Goal: Task Accomplishment & Management: Complete application form

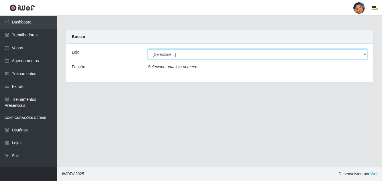
click at [177, 56] on select "[Selecione...] Supermercado Preço Bom" at bounding box center [257, 54] width 219 height 10
select select "169"
click at [148, 49] on select "[Selecione...] Supermercado Preço Bom" at bounding box center [257, 54] width 219 height 10
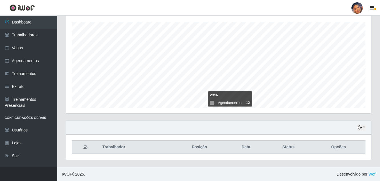
scroll to position [97, 0]
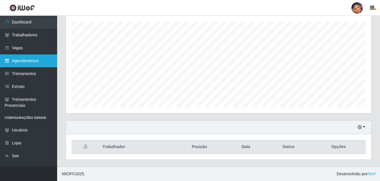
click at [41, 57] on link "Agendamentos" at bounding box center [28, 60] width 57 height 13
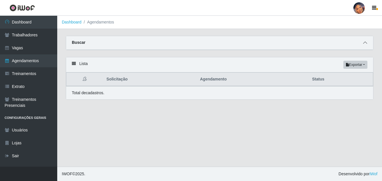
click at [365, 43] on icon at bounding box center [365, 43] width 4 height 4
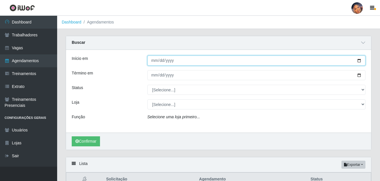
click at [359, 58] on input "Início em" at bounding box center [257, 60] width 218 height 10
click at [360, 58] on input "Início em" at bounding box center [257, 60] width 218 height 10
type input "[DATE]"
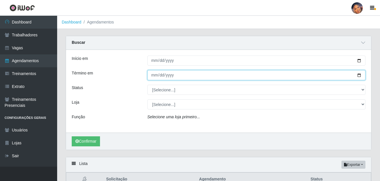
click at [356, 77] on input "Término em" at bounding box center [257, 75] width 218 height 10
click at [360, 77] on input "Término em" at bounding box center [257, 75] width 218 height 10
type input "[DATE]"
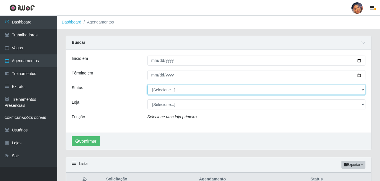
click at [364, 91] on select "[Selecione...] AGENDADO AGUARDANDO LIBERAR EM ANDAMENTO EM REVISÃO FINALIZADO C…" at bounding box center [257, 90] width 218 height 10
select select "AGENDADO"
click at [148, 85] on select "[Selecione...] AGENDADO AGUARDANDO LIBERAR EM ANDAMENTO EM REVISÃO FINALIZADO C…" at bounding box center [257, 90] width 218 height 10
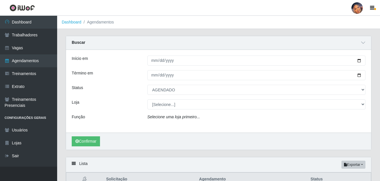
click at [366, 104] on div "[Selecione...] Supermercado Preço Bom" at bounding box center [256, 104] width 227 height 10
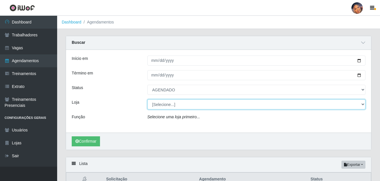
click at [361, 105] on select "[Selecione...] Supermercado Preço Bom" at bounding box center [257, 104] width 218 height 10
select select "169"
click at [148, 99] on select "[Selecione...] Supermercado Preço Bom" at bounding box center [257, 104] width 218 height 10
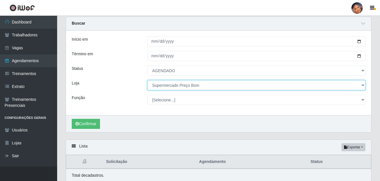
scroll to position [42, 0]
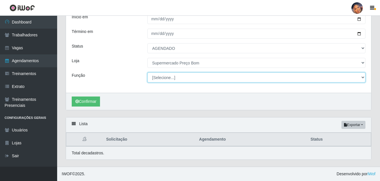
click at [179, 77] on select "[Selecione...] ASG ASG + ASG ++ Balconista Balconista + Balconista ++ Embalador…" at bounding box center [257, 77] width 218 height 10
select select "22"
click at [148, 72] on select "[Selecione...] ASG ASG + ASG ++ Balconista Balconista + Balconista ++ Embalador…" at bounding box center [257, 77] width 218 height 10
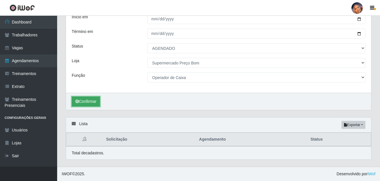
click at [86, 100] on button "Confirmar" at bounding box center [86, 101] width 28 height 10
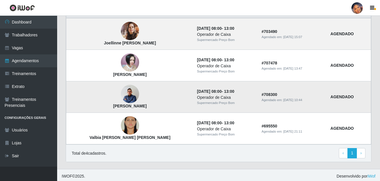
scroll to position [172, 0]
